Goal: Check status

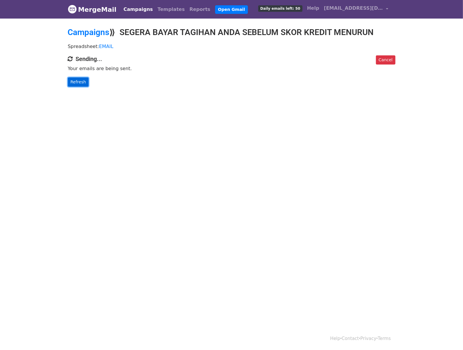
click at [74, 82] on link "Refresh" at bounding box center [78, 82] width 21 height 9
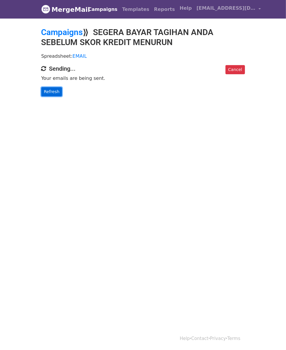
click at [41, 94] on link "Refresh" at bounding box center [51, 91] width 21 height 9
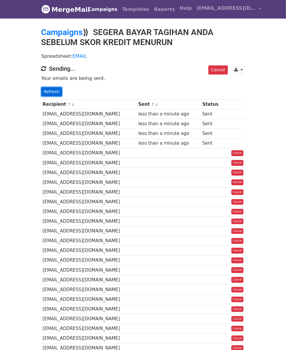
click at [41, 91] on link "Refresh" at bounding box center [51, 91] width 21 height 9
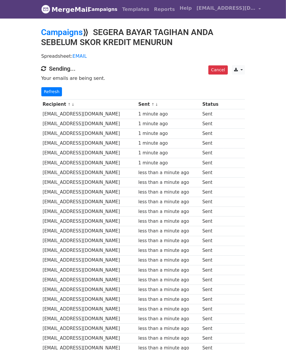
click at [37, 95] on div "Cancel CSV Excel Sending... Your emails are being sent. Refresh" at bounding box center [143, 80] width 212 height 31
click at [41, 91] on link "Refresh" at bounding box center [51, 91] width 21 height 9
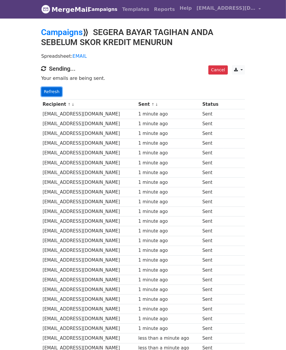
click at [41, 92] on link "Refresh" at bounding box center [51, 91] width 21 height 9
click at [37, 99] on div "Recipient ↑ ↓ Sent ↑ ↓ Status Alventalintang@gmail.com 1 minute ago Sent alsyav…" at bounding box center [143, 349] width 212 height 506
click at [41, 90] on link "Refresh" at bounding box center [51, 91] width 21 height 9
